Goal: Information Seeking & Learning: Learn about a topic

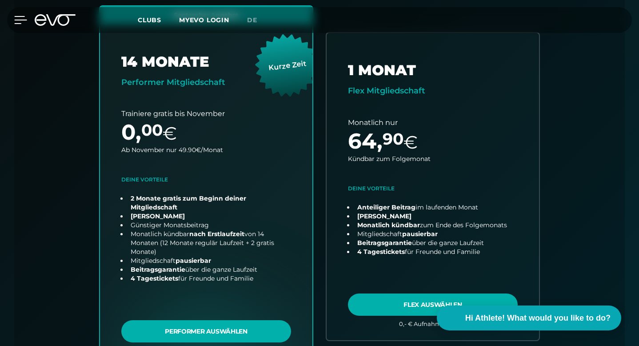
click at [21, 22] on icon at bounding box center [20, 20] width 13 height 8
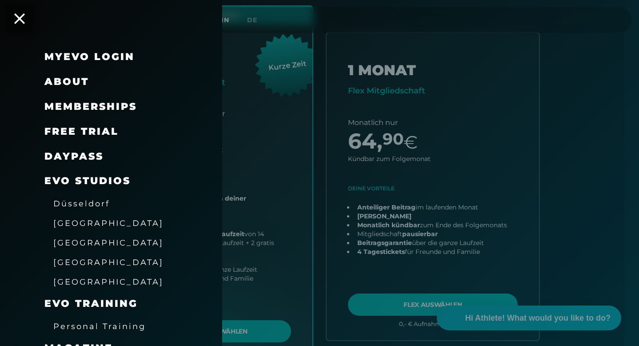
click at [92, 130] on span "free trial" at bounding box center [81, 131] width 74 height 12
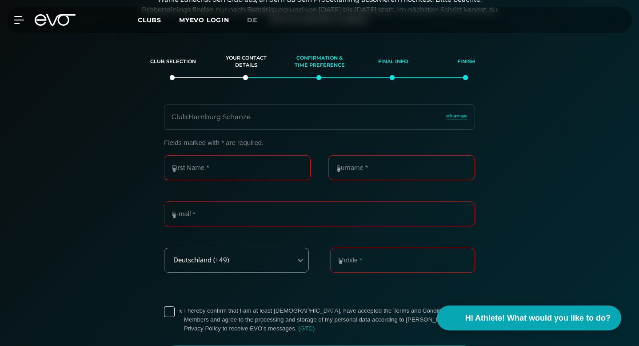
scroll to position [117, 0]
click at [255, 20] on span "de" at bounding box center [252, 20] width 10 height 8
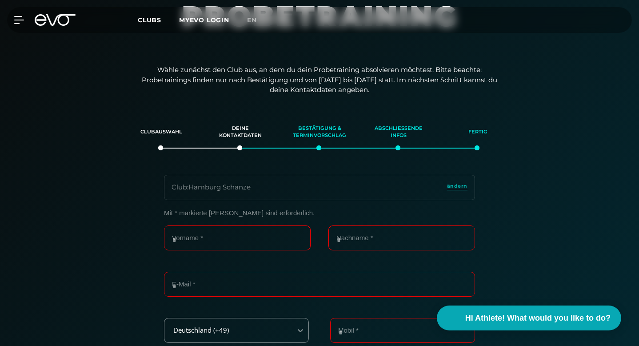
scroll to position [119, 0]
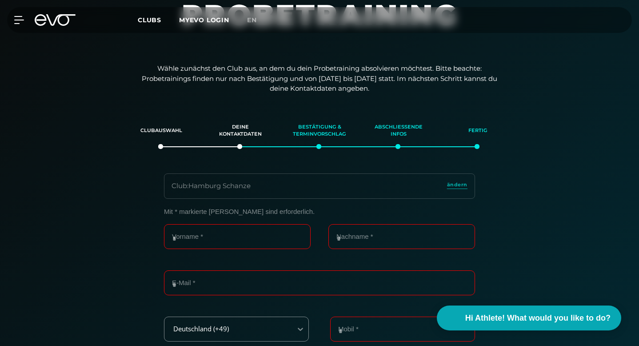
click at [138, 214] on div "Mit * markierte [PERSON_NAME] sind erforderlich. Vorname * Nachname * E-Mail * …" at bounding box center [319, 321] width 613 height 229
click at [22, 16] on div "MyEVO Login Über EVO Mitgliedschaften Probetraining TAGESPASS EVO Studios [GEOG…" at bounding box center [319, 20] width 635 height 26
click at [19, 18] on icon at bounding box center [20, 20] width 13 height 8
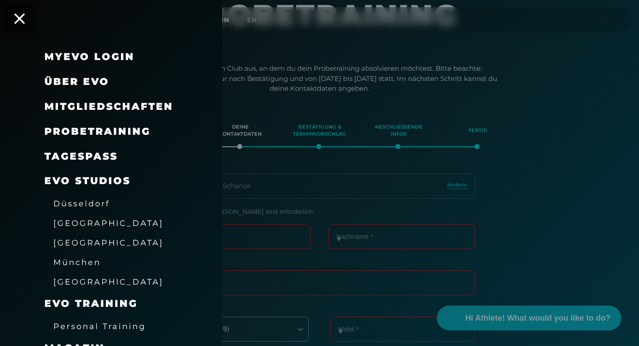
click at [108, 156] on link "TAGESPASS" at bounding box center [80, 156] width 73 height 12
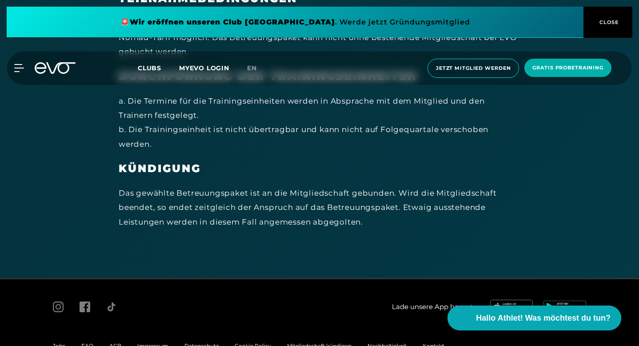
scroll to position [5508, 0]
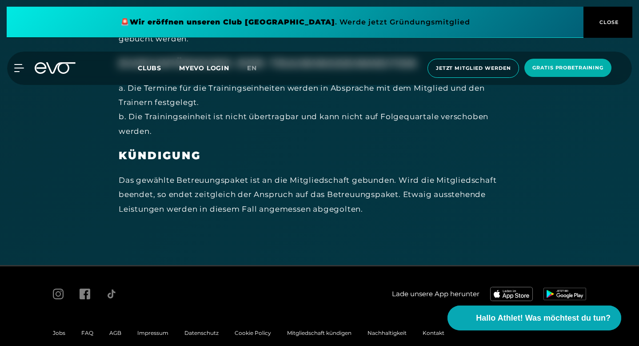
click at [162, 329] on span "Impressum" at bounding box center [152, 332] width 31 height 7
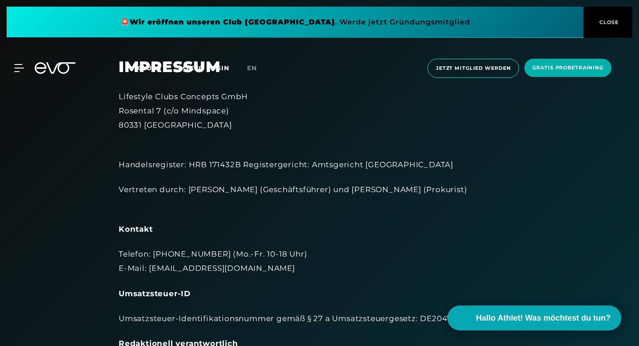
scroll to position [4, 0]
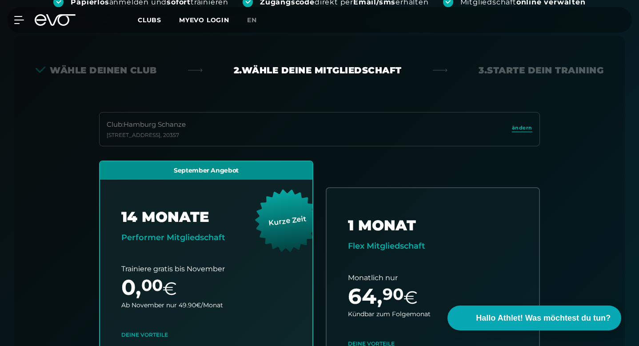
click at [355, 64] on div "Wähle deinen Club 2. Wähle deine Mitgliedschaft 3. Starte dein Training Club : …" at bounding box center [319, 290] width 610 height 508
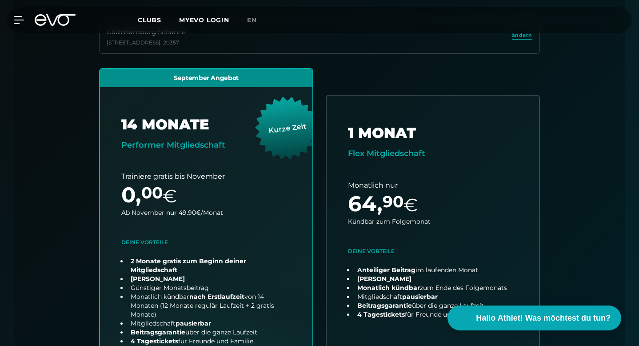
scroll to position [312, 0]
